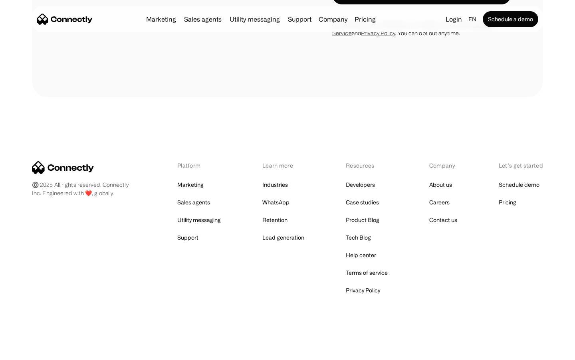
scroll to position [2596, 0]
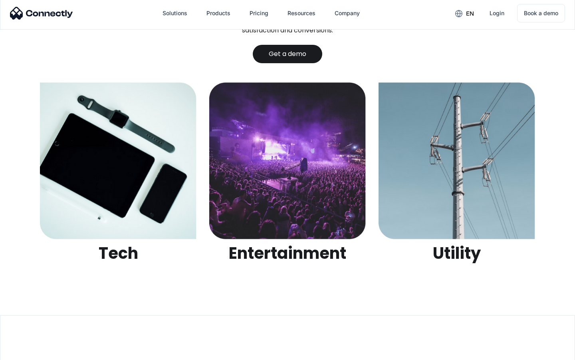
scroll to position [2521, 0]
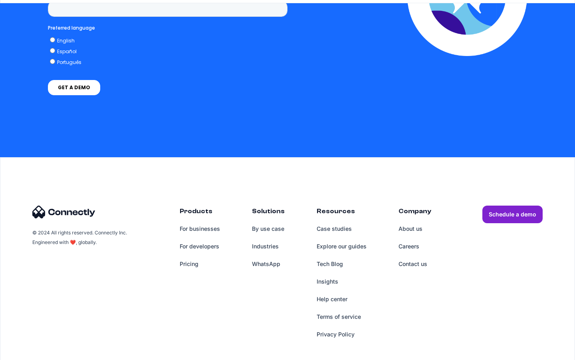
scroll to position [1754, 0]
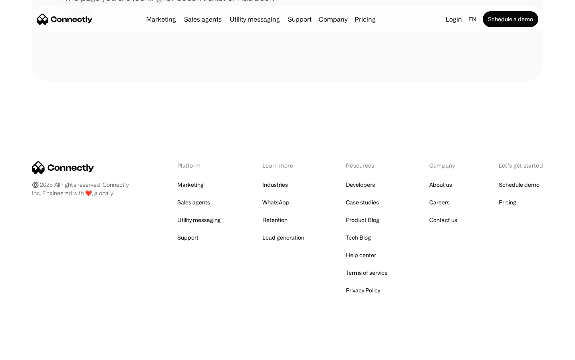
scroll to position [146, 0]
